Goal: Transaction & Acquisition: Subscribe to service/newsletter

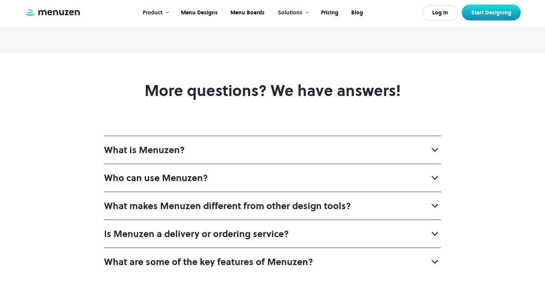
scroll to position [1, 0]
click at [257, 152] on div "More questions? We have answers! What is Menuzen? Menuzen is the world's first …" at bounding box center [272, 187] width 545 height 268
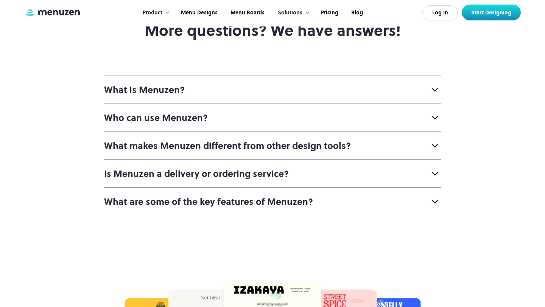
scroll to position [2886, 0]
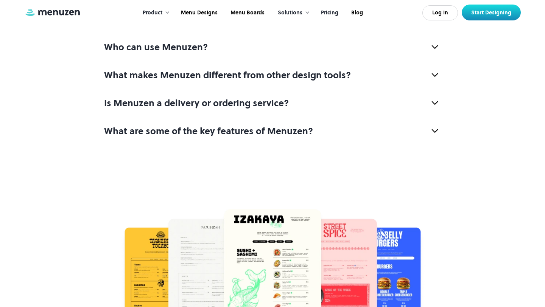
click at [329, 14] on link "Pricing" at bounding box center [329, 12] width 30 height 23
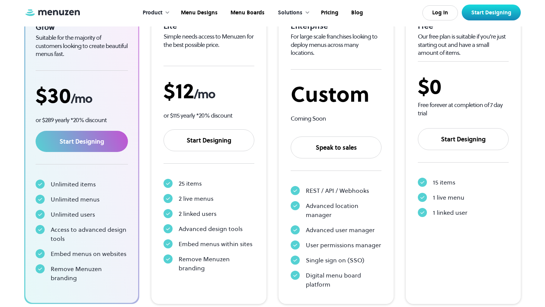
scroll to position [167, 0]
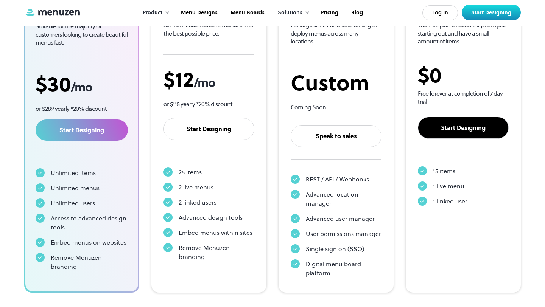
click at [454, 132] on link "Start Designing" at bounding box center [463, 128] width 91 height 22
